Goal: Transaction & Acquisition: Subscribe to service/newsletter

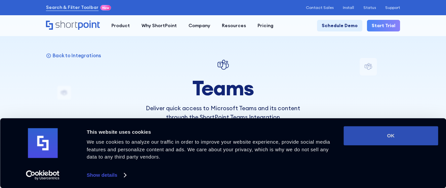
click at [383, 136] on button "OK" at bounding box center [390, 135] width 95 height 19
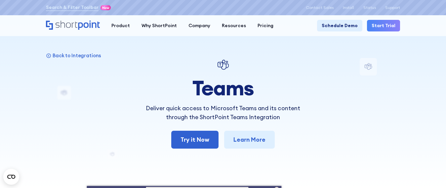
click at [384, 26] on link "Start Trial" at bounding box center [383, 26] width 33 height 12
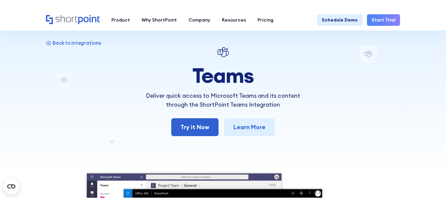
scroll to position [21, 0]
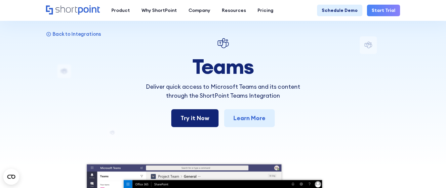
click at [189, 119] on link "Try it Now" at bounding box center [194, 118] width 47 height 18
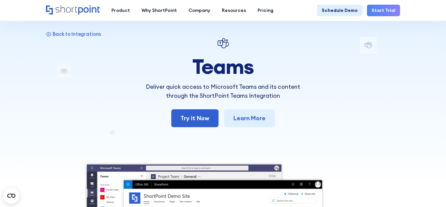
click at [71, 90] on div "Back to Integrations Teams Deliver quick access to Microsoft Teams and its cont…" at bounding box center [223, 193] width 354 height 314
